Goal: Register for event/course: Sign up to attend an event or enroll in a course

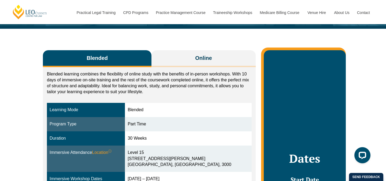
scroll to position [71, 0]
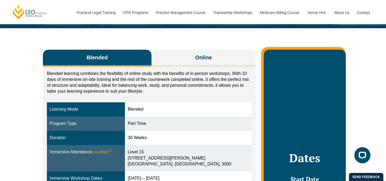
click at [158, 79] on p "Blended learning combines the flexibility of online study with the benefits of …" at bounding box center [149, 82] width 205 height 24
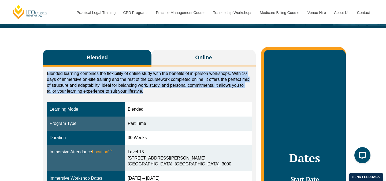
click at [172, 91] on p "Blended learning combines the flexibility of online study with the benefits of …" at bounding box center [149, 82] width 205 height 24
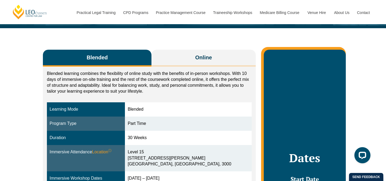
click at [168, 80] on p "Blended learning combines the flexibility of online study with the benefits of …" at bounding box center [149, 82] width 205 height 24
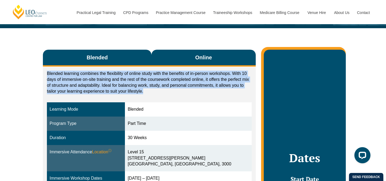
click at [212, 60] on span "Online" at bounding box center [203, 58] width 17 height 8
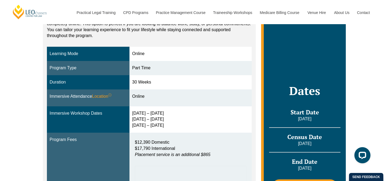
scroll to position [134, 0]
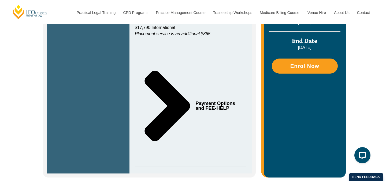
click at [204, 107] on span "Payment Options and FEE-HELP" at bounding box center [216, 106] width 41 height 10
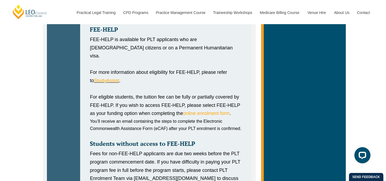
scroll to position [544, 0]
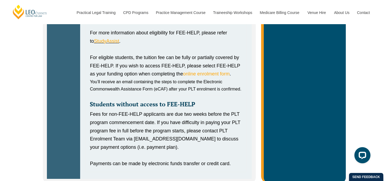
click at [175, 110] on div "Fees for non-FEE-HELP applicants are due two weeks before the PLT program comme…" at bounding box center [166, 130] width 152 height 41
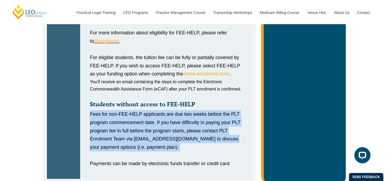
click at [195, 134] on div "Fees for non-FEE-HELP applicants are due two weeks before the PLT program comme…" at bounding box center [166, 130] width 152 height 41
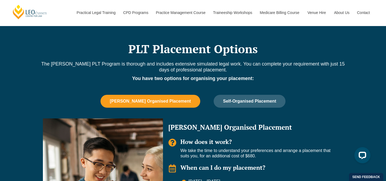
scroll to position [718, 0]
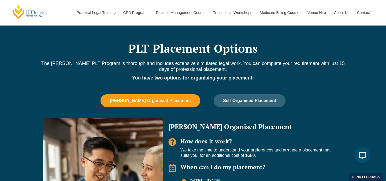
click at [168, 60] on p "The [PERSON_NAME] PLT Program is thorough and includes extensive simulated lega…" at bounding box center [193, 66] width 306 height 12
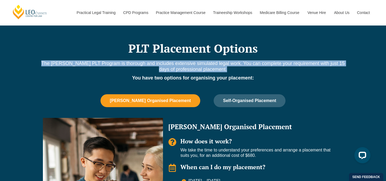
click at [193, 64] on p "The [PERSON_NAME] PLT Program is thorough and includes extensive simulated lega…" at bounding box center [193, 66] width 306 height 12
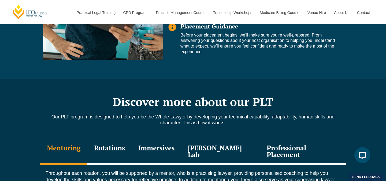
scroll to position [1002, 0]
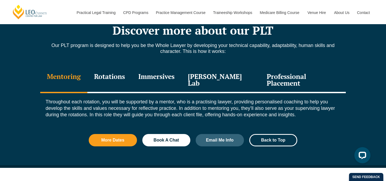
click at [107, 75] on div "Rotations" at bounding box center [109, 80] width 44 height 25
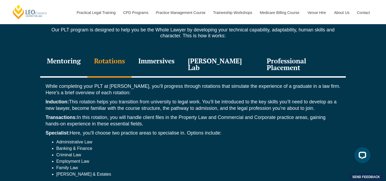
scroll to position [1018, 0]
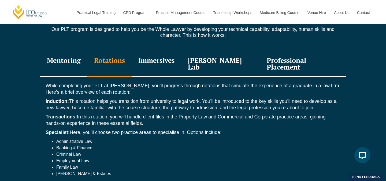
click at [155, 51] on div "Immersives" at bounding box center [157, 63] width 50 height 25
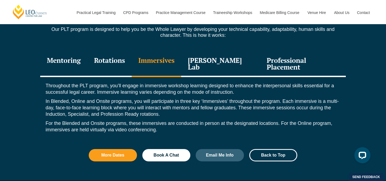
click at [223, 51] on div "[PERSON_NAME] Lab" at bounding box center [220, 63] width 79 height 25
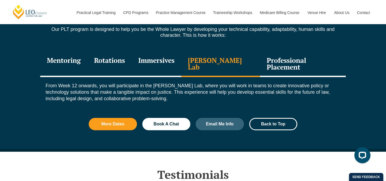
click at [287, 51] on div "Professional Placement" at bounding box center [303, 63] width 86 height 25
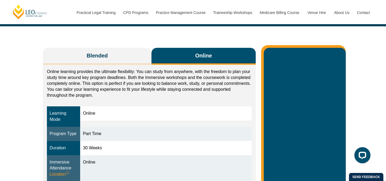
scroll to position [0, 0]
